Goal: Task Accomplishment & Management: Use online tool/utility

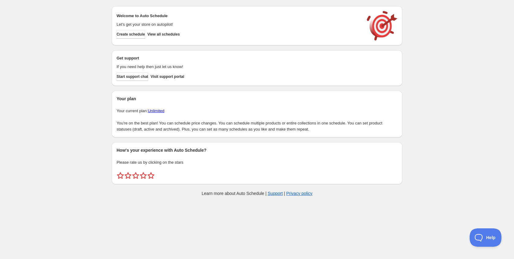
click at [176, 39] on div "Welcome to Auto Schedule Let's get your store on autopilot! Create schedule Vie…" at bounding box center [257, 25] width 281 height 29
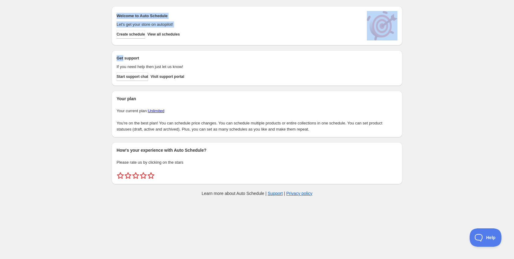
click at [176, 39] on div "Welcome to Auto Schedule Let's get your store on autopilot! Create schedule Vie…" at bounding box center [257, 25] width 281 height 29
click at [174, 37] on button "View all schedules" at bounding box center [164, 34] width 32 height 9
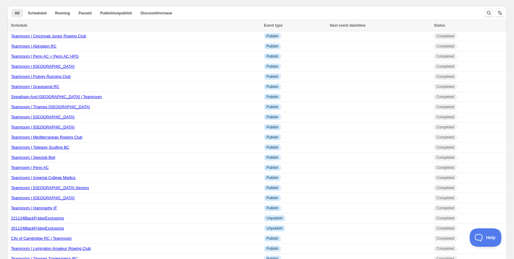
click at [486, 13] on icon "Search and filter results" at bounding box center [489, 13] width 6 height 6
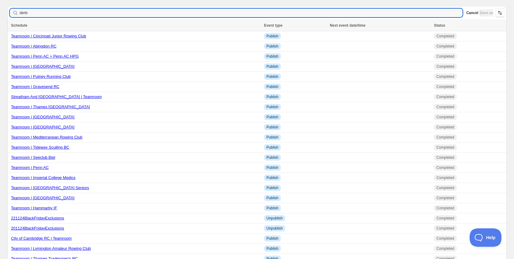
type input "derby"
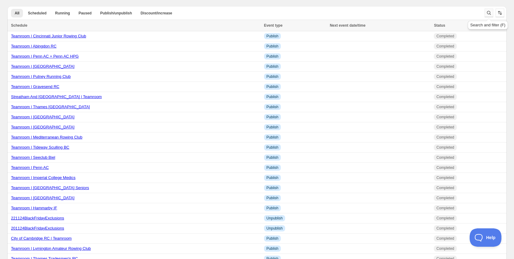
click at [486, 13] on icon "Search and filter results" at bounding box center [489, 13] width 6 height 6
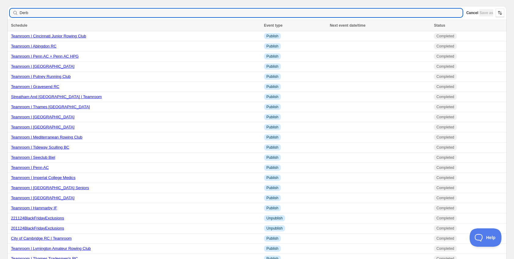
type input "[GEOGRAPHIC_DATA]"
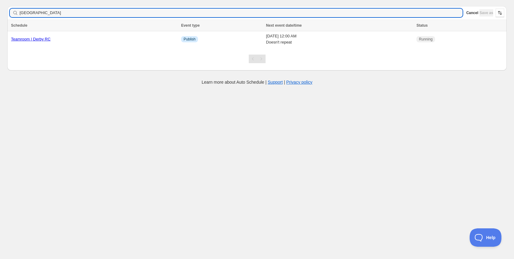
drag, startPoint x: 37, startPoint y: 12, endPoint x: -20, endPoint y: 5, distance: 57.0
click at [0, 5] on html "Create schedule Help & support Cancel Discount prices Schedule a discount, sale…" at bounding box center [257, 129] width 514 height 259
type input "Cincin"
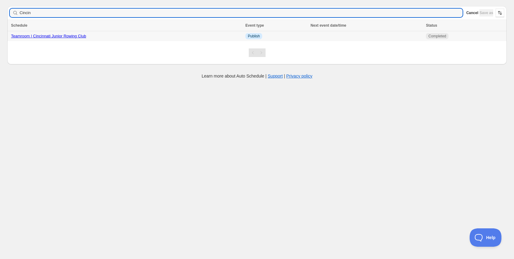
click at [37, 38] on link "Teamroom | Cincinnati Junior Rowing Club" at bounding box center [48, 36] width 75 height 5
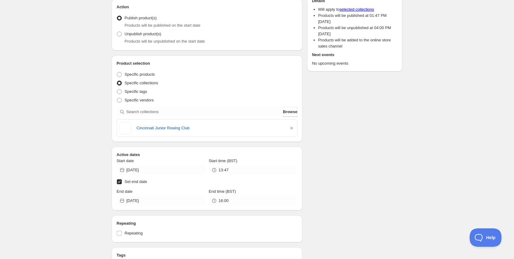
scroll to position [216, 0]
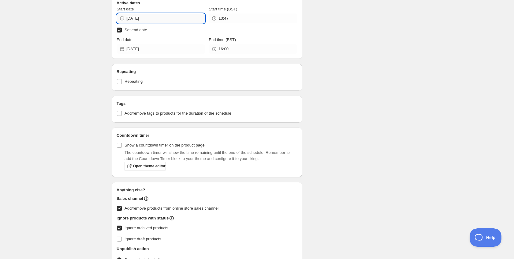
click at [154, 17] on input "[DATE]" at bounding box center [165, 18] width 79 height 10
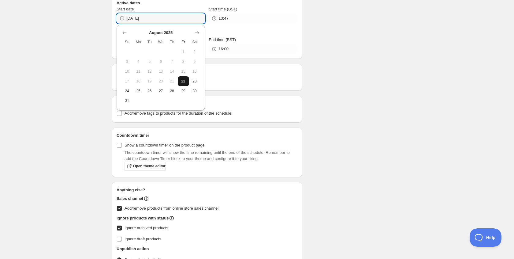
click at [183, 79] on span "22" at bounding box center [183, 81] width 6 height 5
type input "[DATE]"
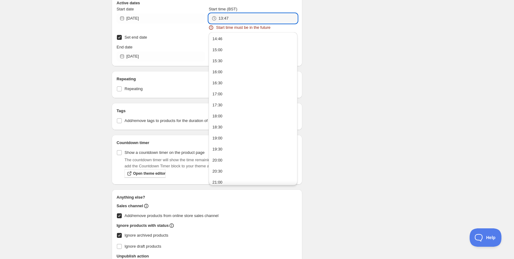
drag, startPoint x: 242, startPoint y: 18, endPoint x: 209, endPoint y: 16, distance: 32.5
click at [209, 16] on div "13:47" at bounding box center [253, 18] width 88 height 10
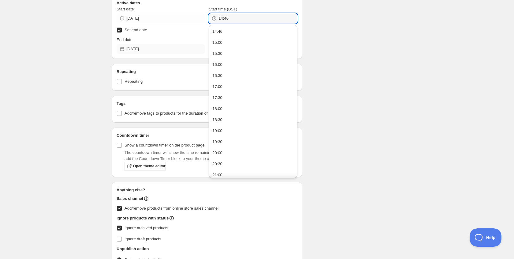
type input "14:46"
click at [136, 48] on input "[DATE]" at bounding box center [165, 49] width 79 height 10
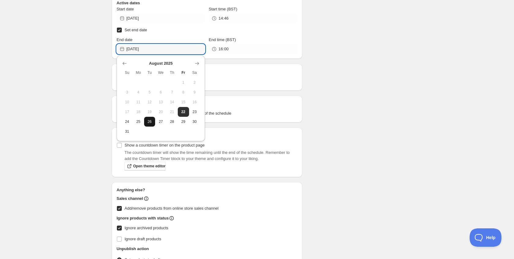
click at [152, 118] on button "26" at bounding box center [149, 122] width 11 height 10
type input "[DATE]"
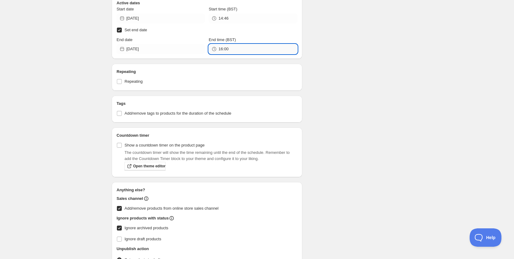
click at [227, 52] on input "16:00" at bounding box center [258, 49] width 79 height 10
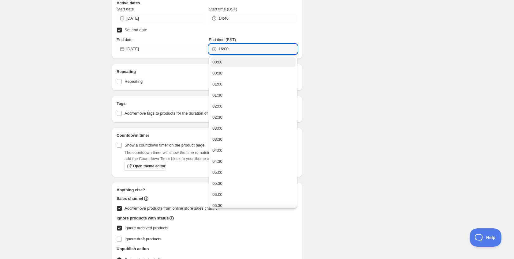
click at [223, 66] on button "00:00" at bounding box center [253, 62] width 85 height 10
type input "00:00"
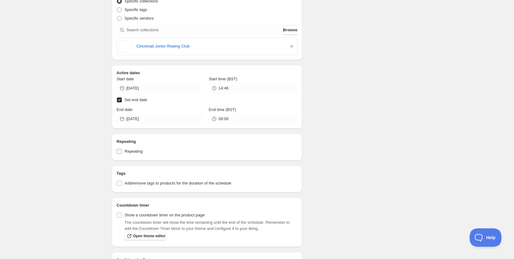
scroll to position [0, 0]
